Goal: Transaction & Acquisition: Purchase product/service

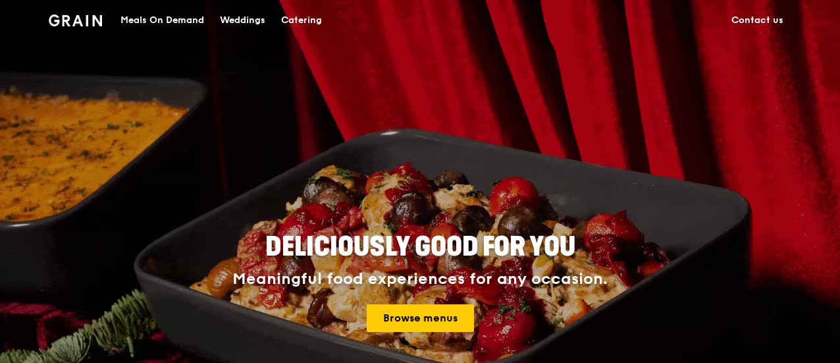
click at [202, 18] on div "Meals On Demand" at bounding box center [163, 21] width 84 height 40
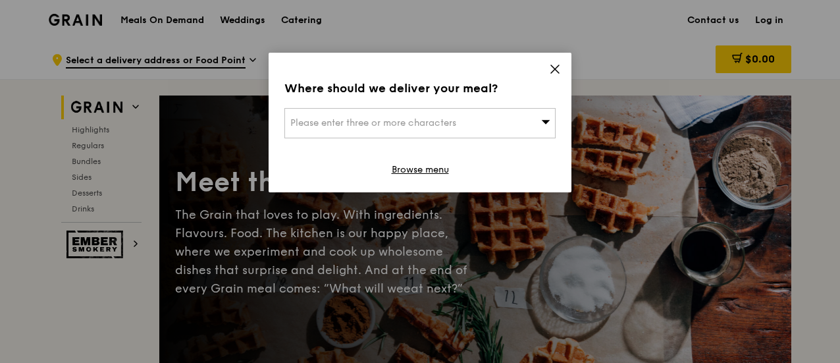
click at [551, 68] on icon at bounding box center [555, 69] width 12 height 12
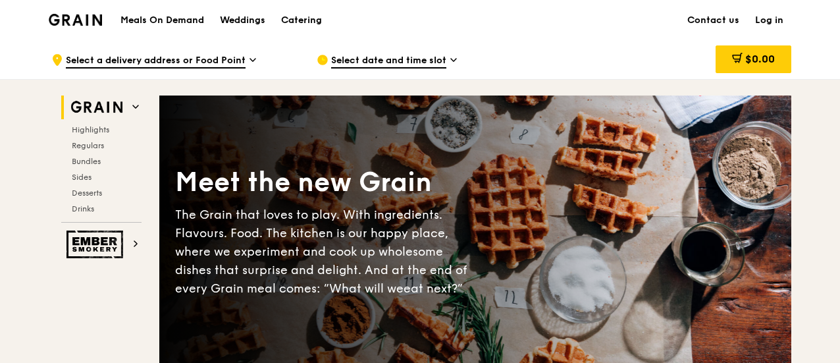
click at [769, 21] on link "Log in" at bounding box center [770, 21] width 44 height 40
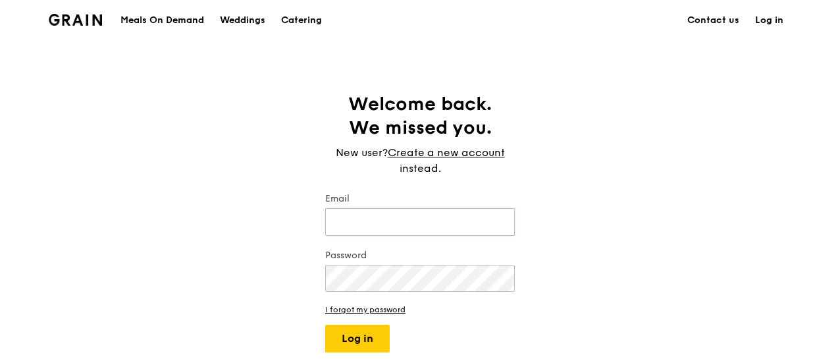
type input "[EMAIL_ADDRESS][DOMAIN_NAME]"
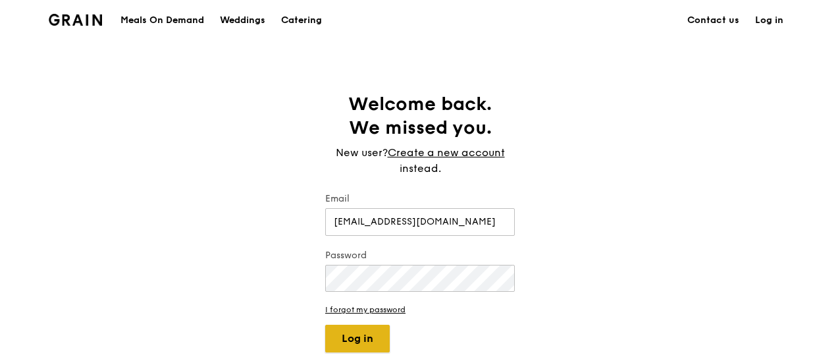
click at [362, 339] on button "Log in" at bounding box center [357, 339] width 65 height 28
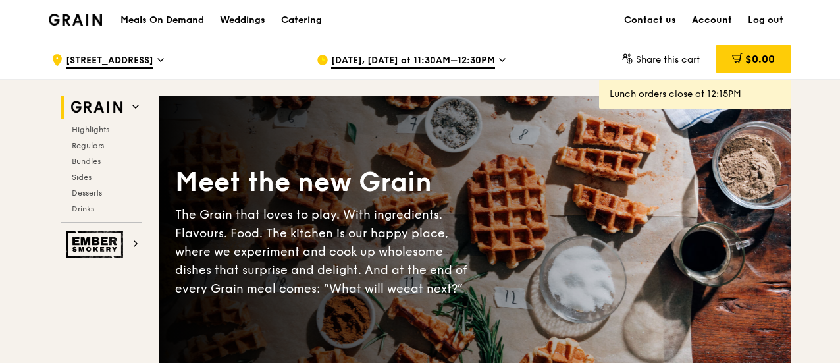
click at [446, 59] on span "[DATE], [DATE] at 11:30AM–12:30PM" at bounding box center [413, 61] width 164 height 14
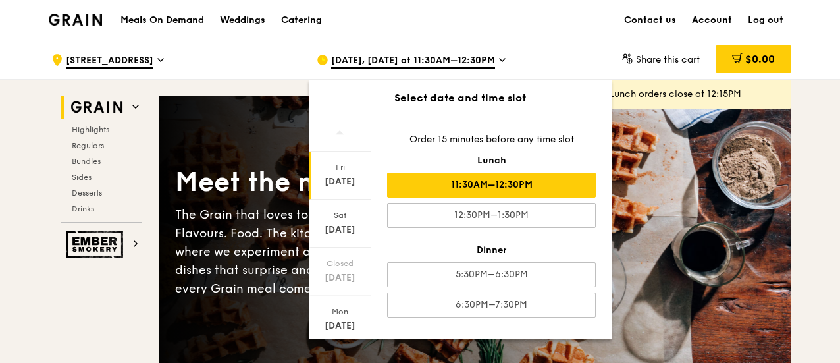
click at [375, 325] on div "Order 15 minutes before any time slot Lunch 11:30AM–12:30PM 12:30PM–1:30PM Dinn…" at bounding box center [491, 225] width 240 height 216
click at [368, 333] on div "[DATE]" at bounding box center [340, 320] width 63 height 48
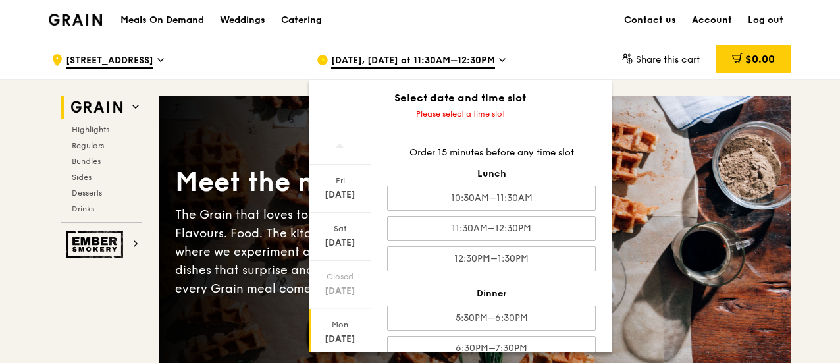
drag, startPoint x: 368, startPoint y: 194, endPoint x: 371, endPoint y: 277, distance: 83.1
click at [371, 277] on div "[DATE] [DATE] Closed [DATE] [DATE] [DATE] [DATE] [DATE] Order 15 minutes before…" at bounding box center [460, 241] width 303 height 223
click at [502, 57] on div "[DATE], [DATE] at 11:30AM–12:30PM" at bounding box center [439, 60] width 244 height 40
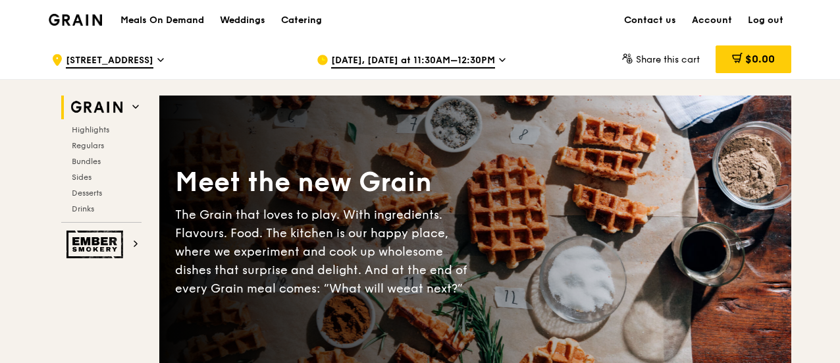
click at [502, 57] on div "[DATE], [DATE] at 11:30AM–12:30PM" at bounding box center [439, 60] width 244 height 40
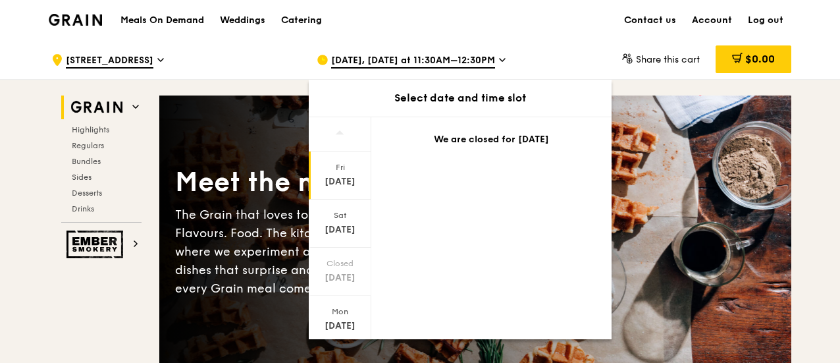
click at [374, 126] on div "We are closed for [DATE]" at bounding box center [491, 142] width 240 height 50
click at [343, 230] on div "[DATE]" at bounding box center [340, 235] width 59 height 13
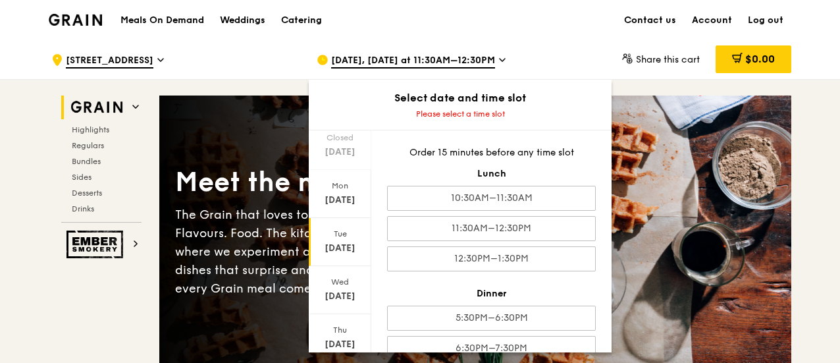
click at [337, 235] on div "Tue" at bounding box center [340, 234] width 59 height 11
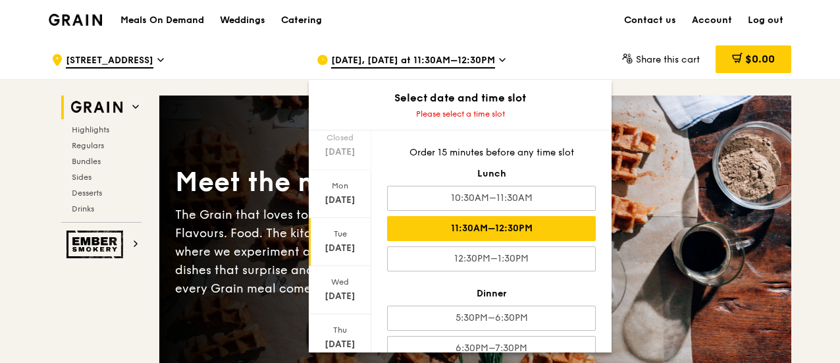
click at [510, 224] on div "11:30AM–12:30PM" at bounding box center [491, 228] width 209 height 25
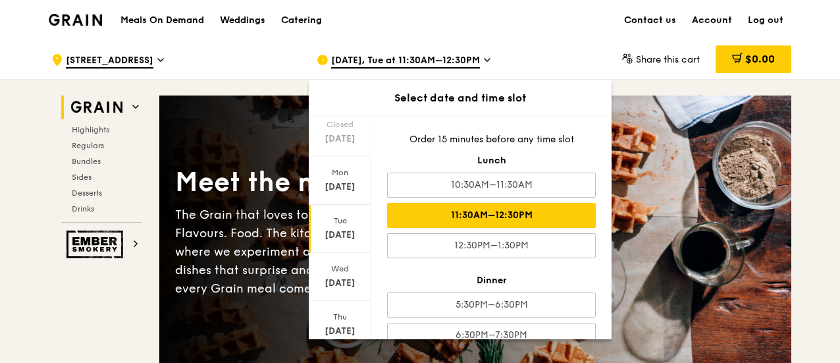
click at [553, 45] on div "[DATE], Tue at 11:30AM–12:30PM" at bounding box center [439, 60] width 244 height 40
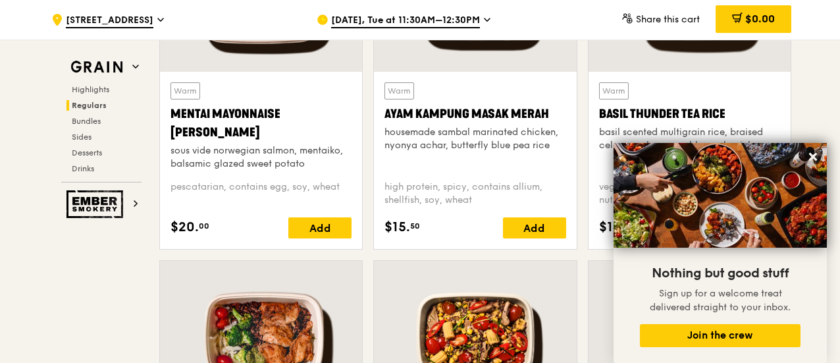
scroll to position [1290, 0]
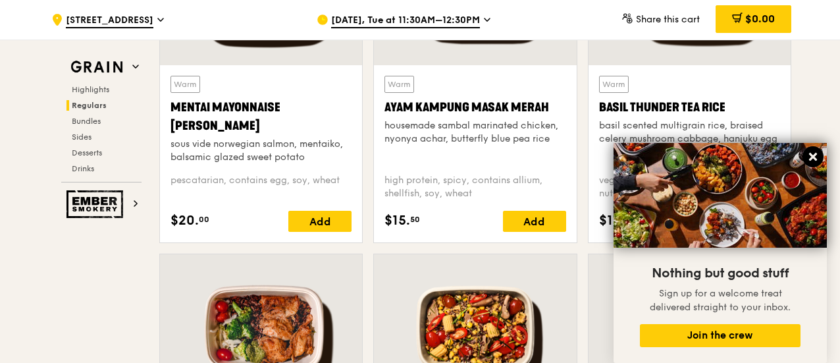
click at [814, 164] on button at bounding box center [813, 156] width 21 height 21
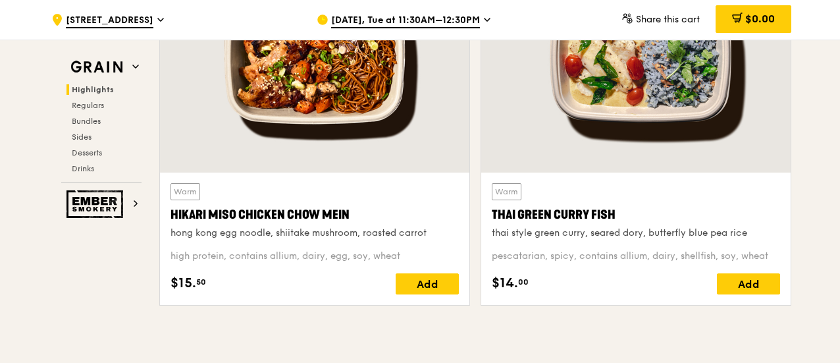
scroll to position [514, 0]
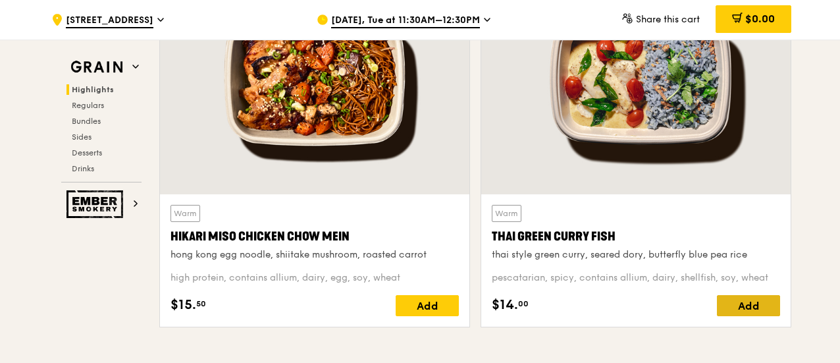
click at [764, 303] on div "Add" at bounding box center [748, 305] width 63 height 21
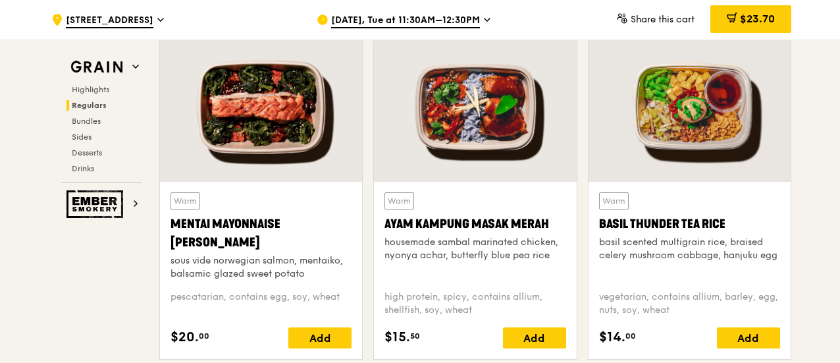
scroll to position [1199, 0]
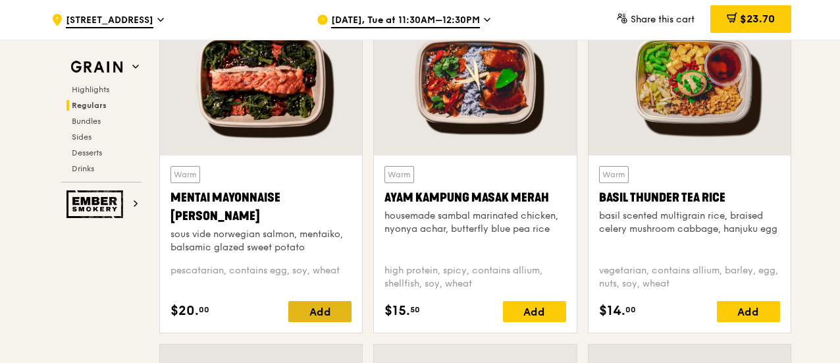
click at [305, 315] on div "Add" at bounding box center [320, 311] width 63 height 21
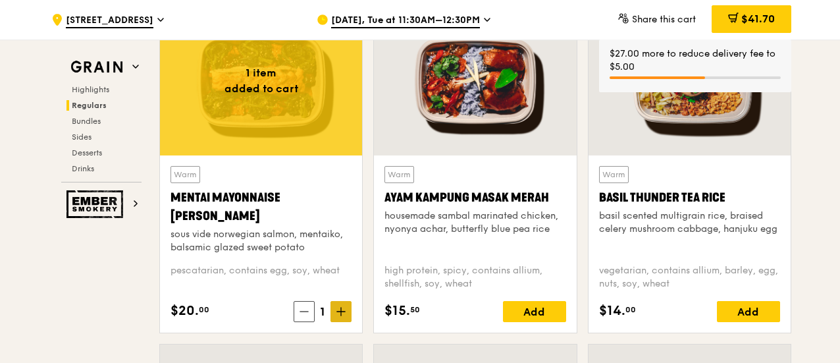
click at [350, 308] on span at bounding box center [341, 311] width 21 height 21
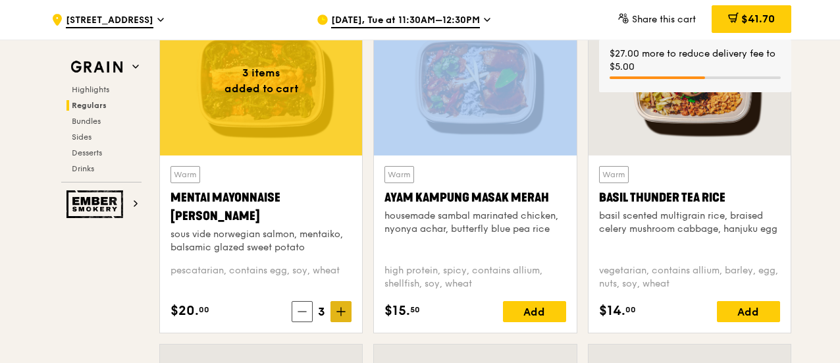
click at [350, 308] on span at bounding box center [341, 311] width 21 height 21
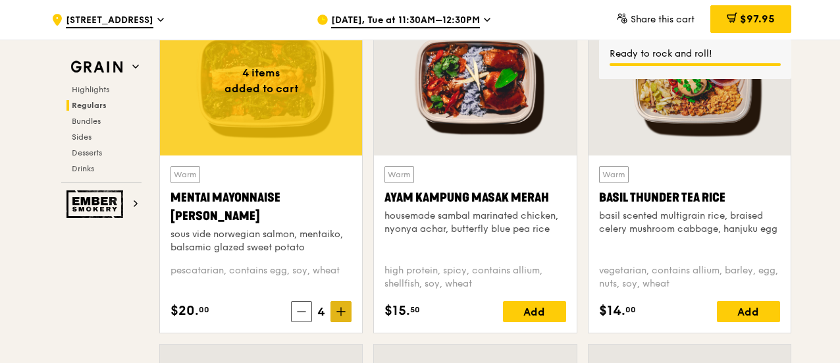
click at [350, 308] on span at bounding box center [341, 311] width 21 height 21
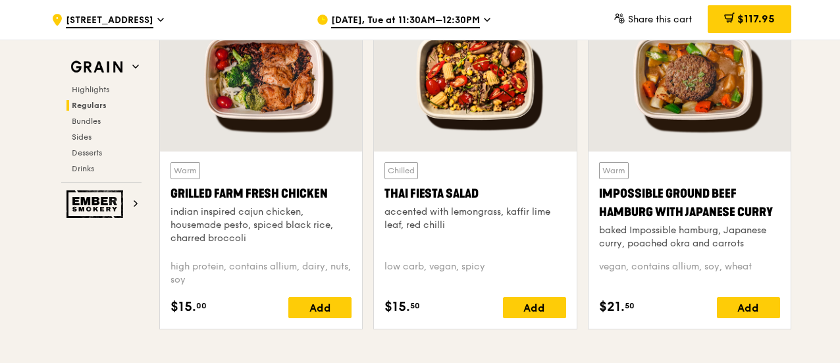
scroll to position [1568, 0]
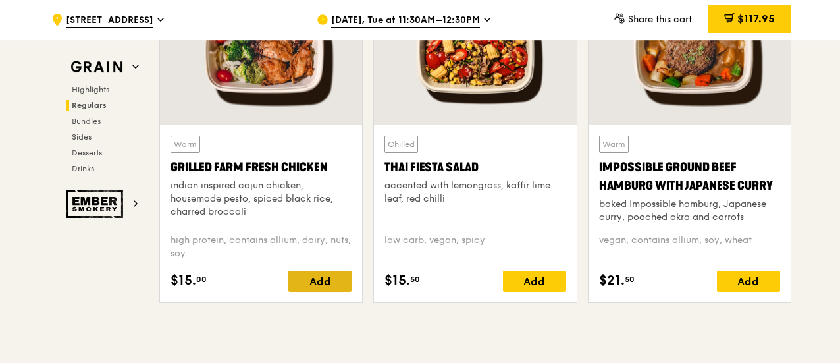
click at [311, 277] on div "Add" at bounding box center [320, 281] width 63 height 21
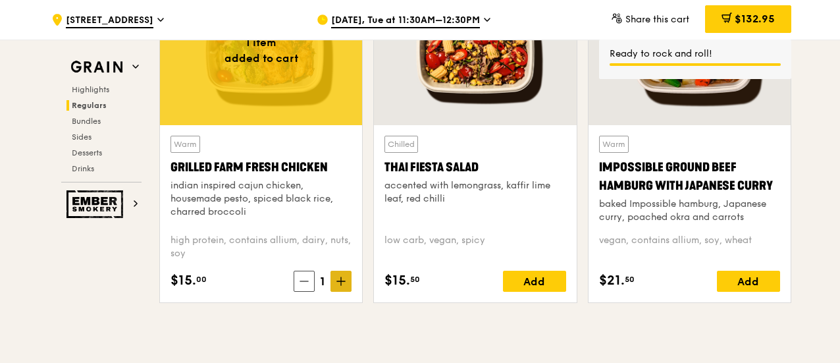
click at [343, 281] on icon at bounding box center [341, 281] width 9 height 9
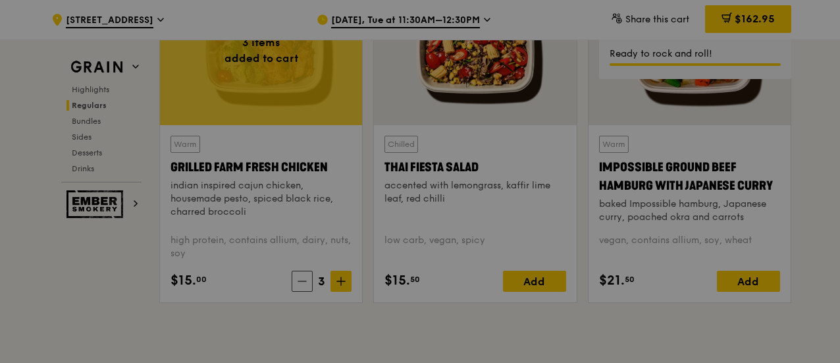
type input "3"
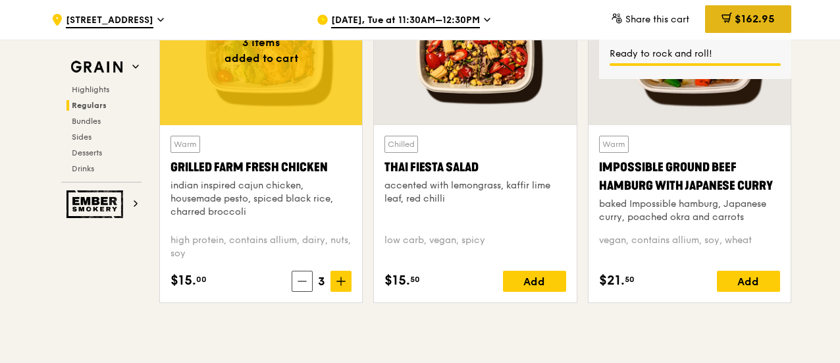
click at [752, 20] on span "$162.95" at bounding box center [755, 19] width 40 height 13
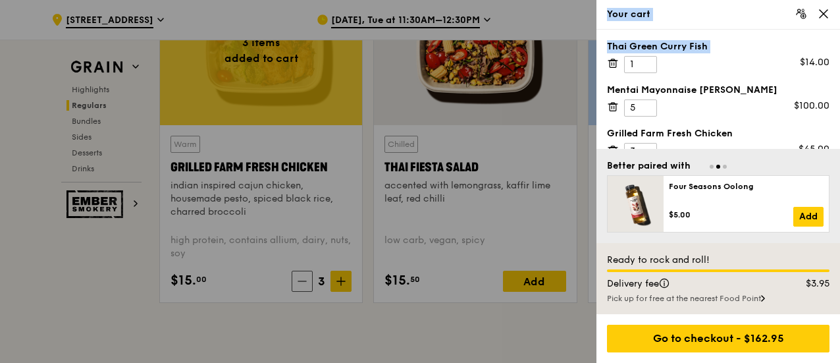
drag, startPoint x: 835, startPoint y: 53, endPoint x: 842, endPoint y: 82, distance: 29.9
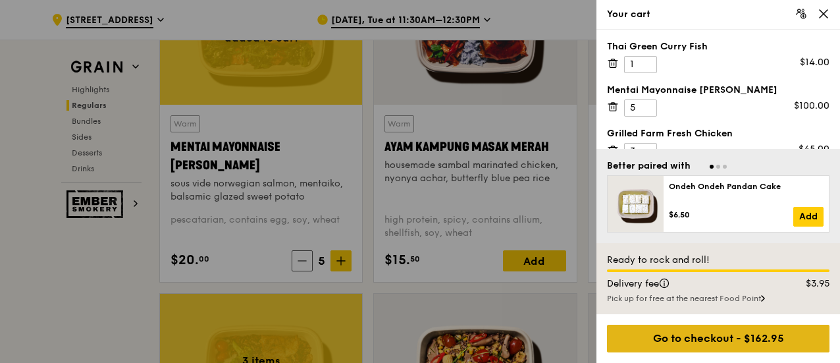
click at [697, 338] on div "Go to checkout - $162.95" at bounding box center [718, 339] width 223 height 28
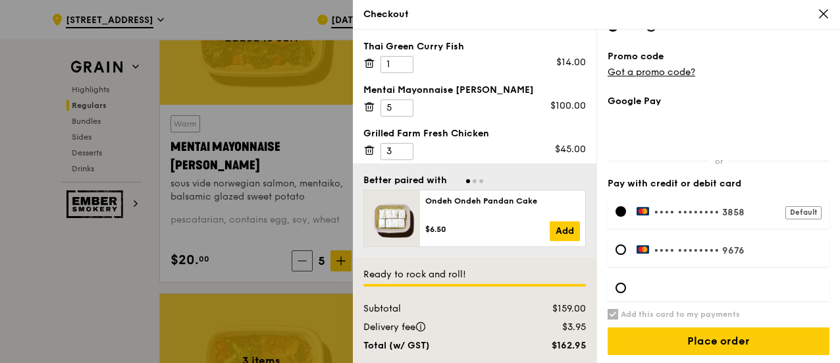
scroll to position [470, 0]
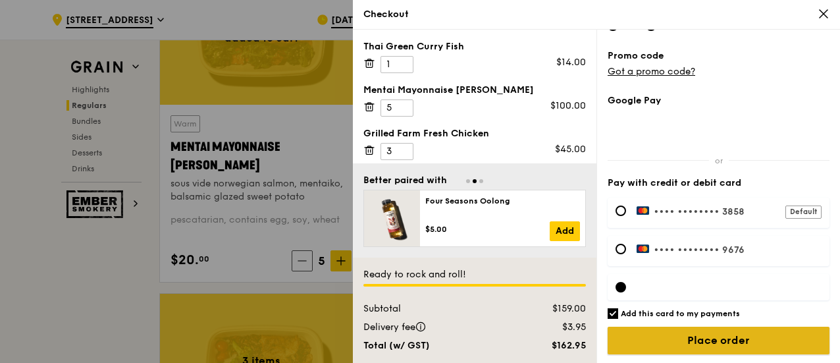
click at [723, 336] on input "Place order" at bounding box center [719, 341] width 222 height 28
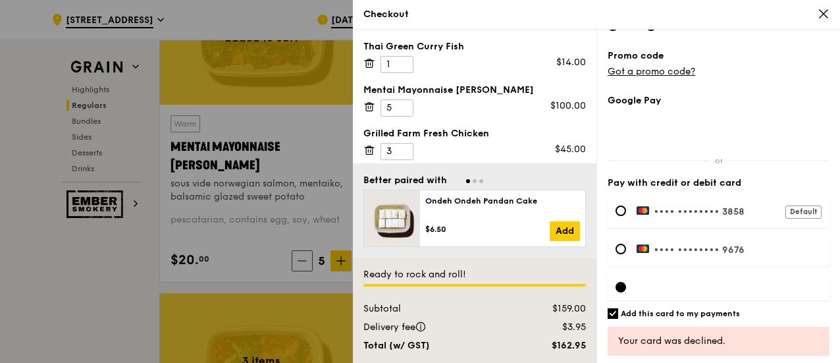
scroll to position [507, 0]
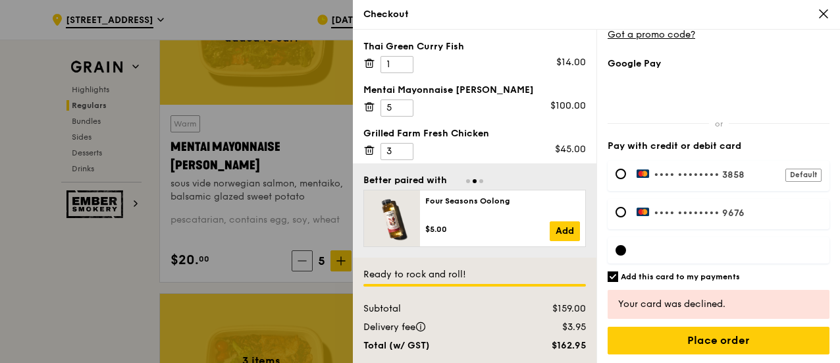
click at [784, 304] on div "Your card was declined." at bounding box center [719, 304] width 201 height 13
click at [723, 275] on h6 "Add this card to my payments" at bounding box center [680, 276] width 119 height 11
click at [619, 275] on input "Add this card to my payments" at bounding box center [613, 276] width 11 height 11
checkbox input "false"
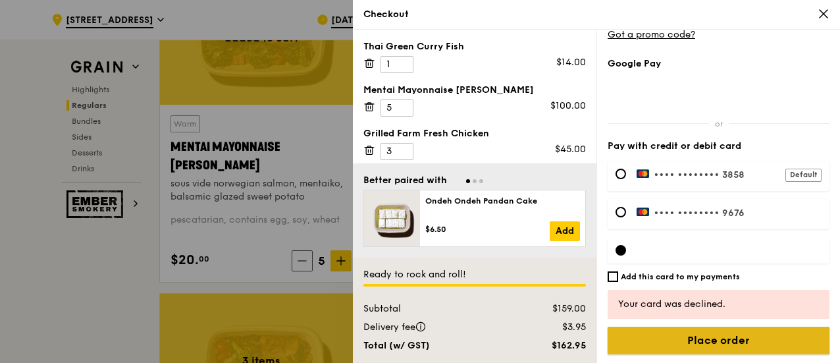
click at [710, 351] on input "Place order" at bounding box center [719, 341] width 222 height 28
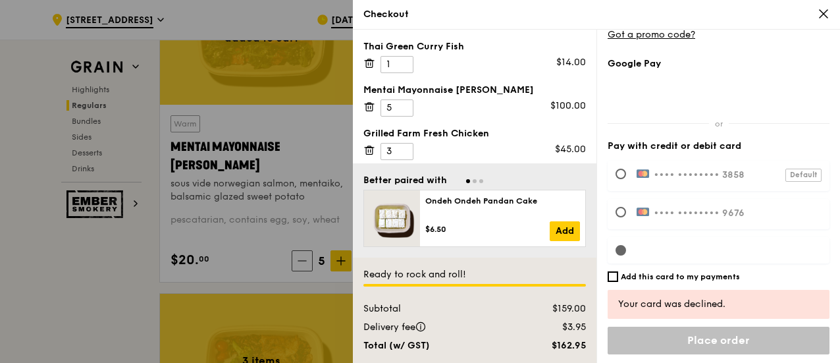
scroll to position [470, 0]
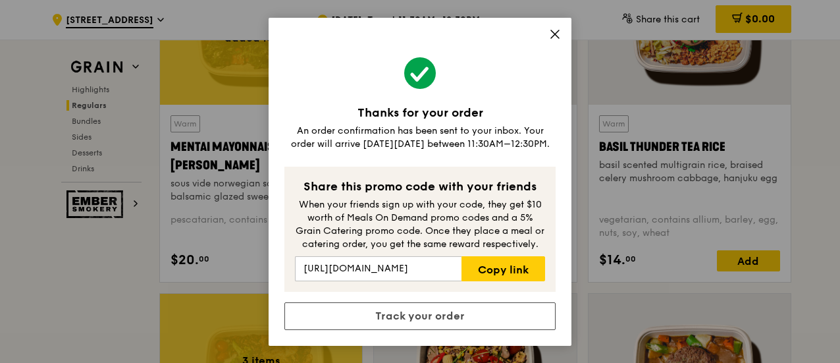
click at [557, 38] on icon at bounding box center [555, 34] width 12 height 12
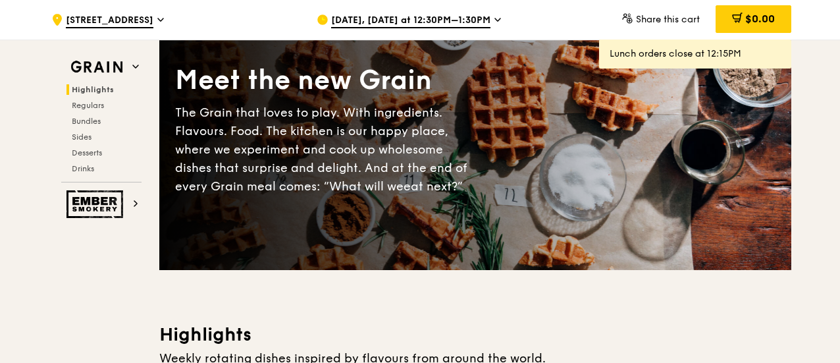
scroll to position [0, 0]
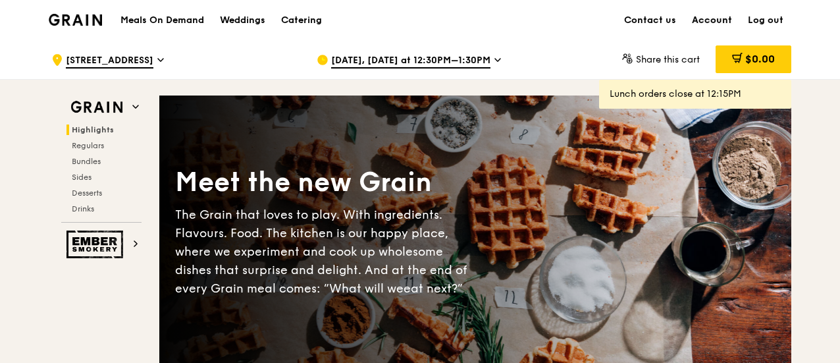
click at [715, 19] on link "Account" at bounding box center [712, 21] width 56 height 40
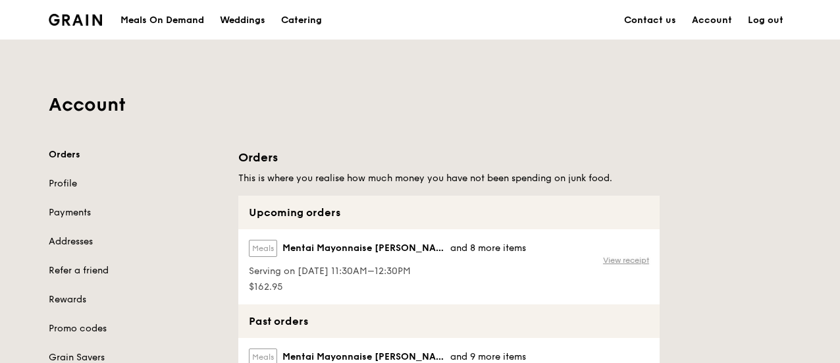
click at [630, 257] on link "View receipt" at bounding box center [626, 260] width 46 height 11
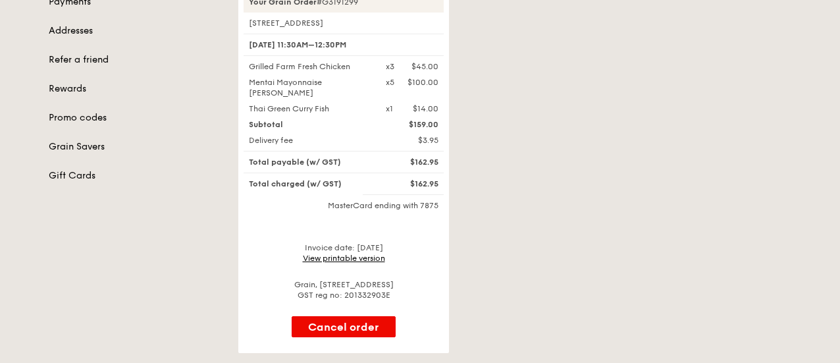
scroll to position [237, 0]
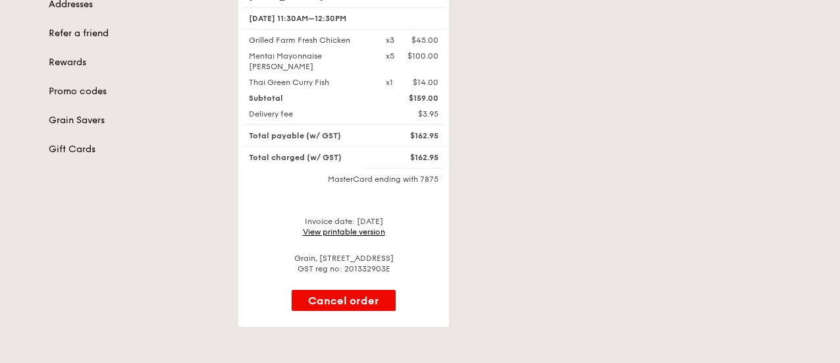
click at [309, 230] on link "View printable version" at bounding box center [344, 231] width 82 height 9
